Goal: Find specific page/section: Find specific page/section

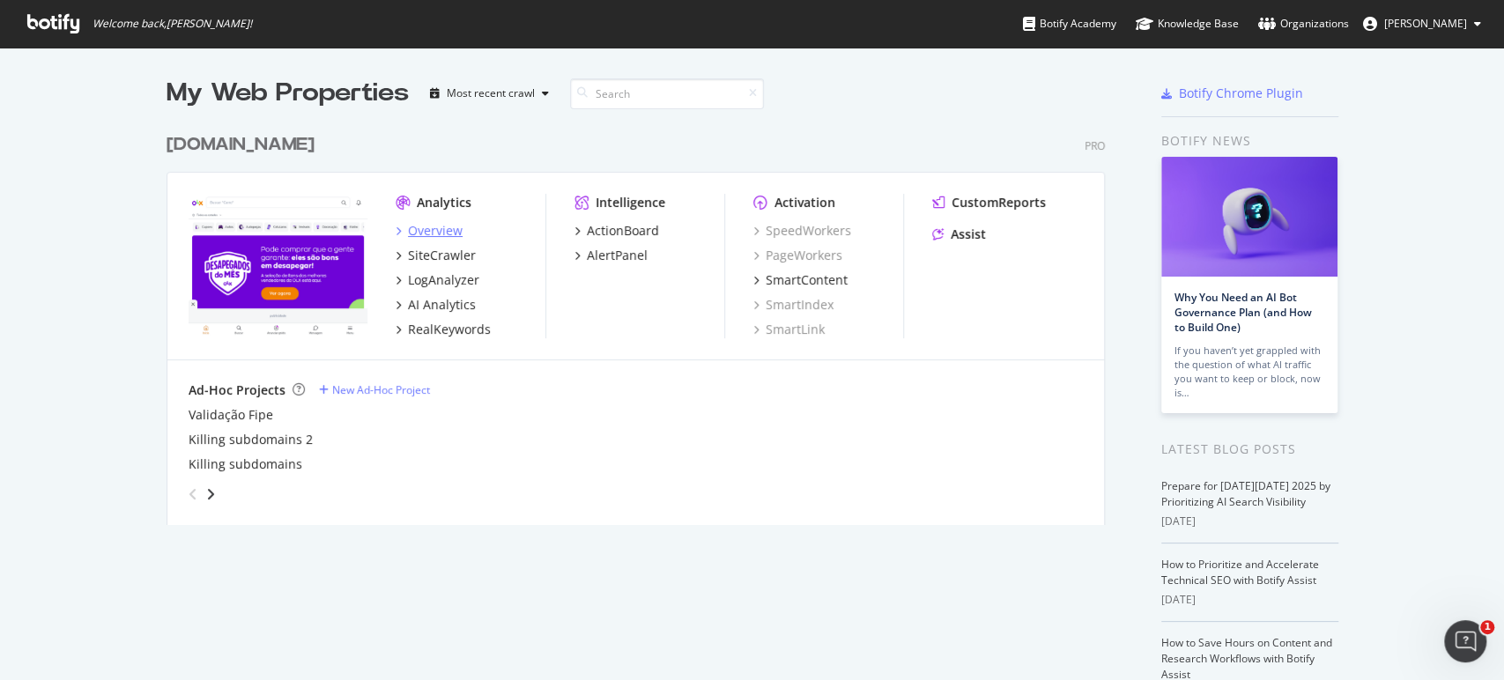
click at [424, 226] on div "Overview" at bounding box center [435, 231] width 55 height 18
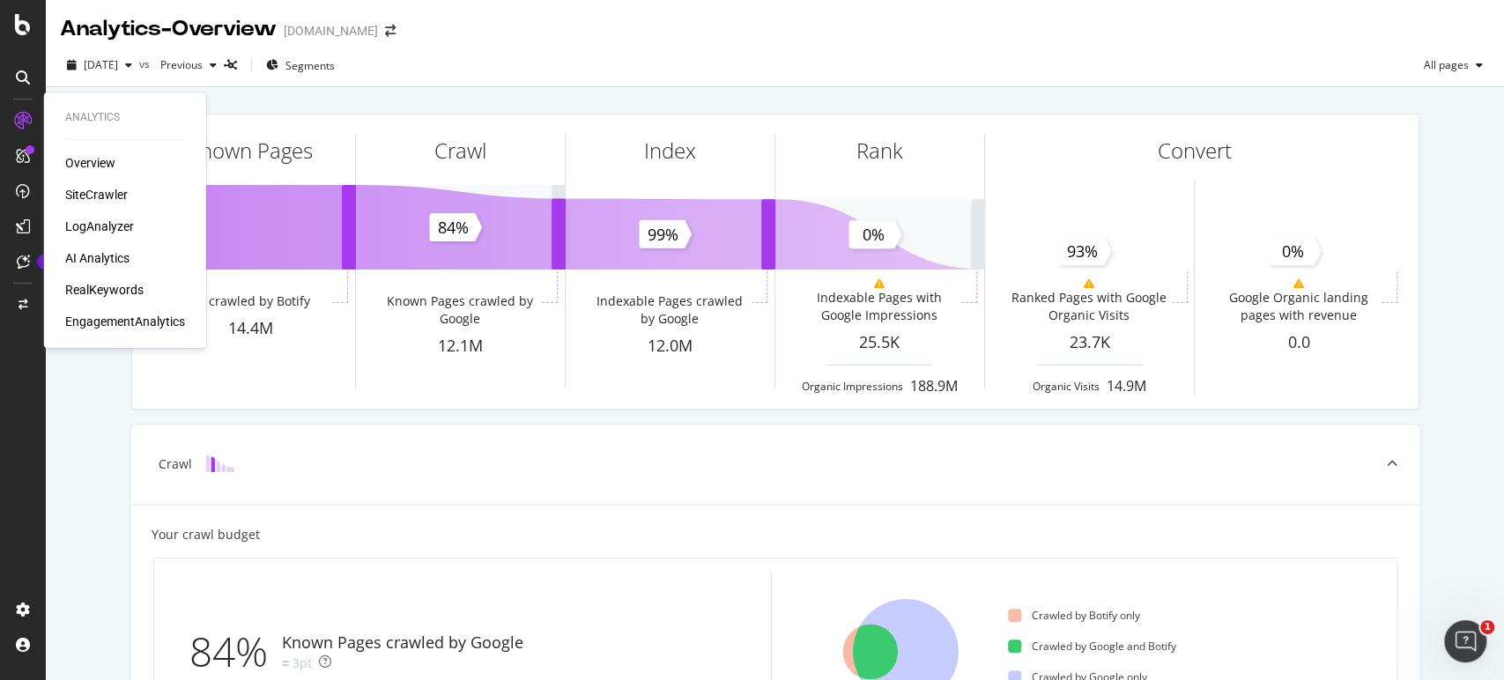
click at [73, 226] on div "LogAnalyzer" at bounding box center [99, 227] width 69 height 18
